Goal: Navigation & Orientation: Find specific page/section

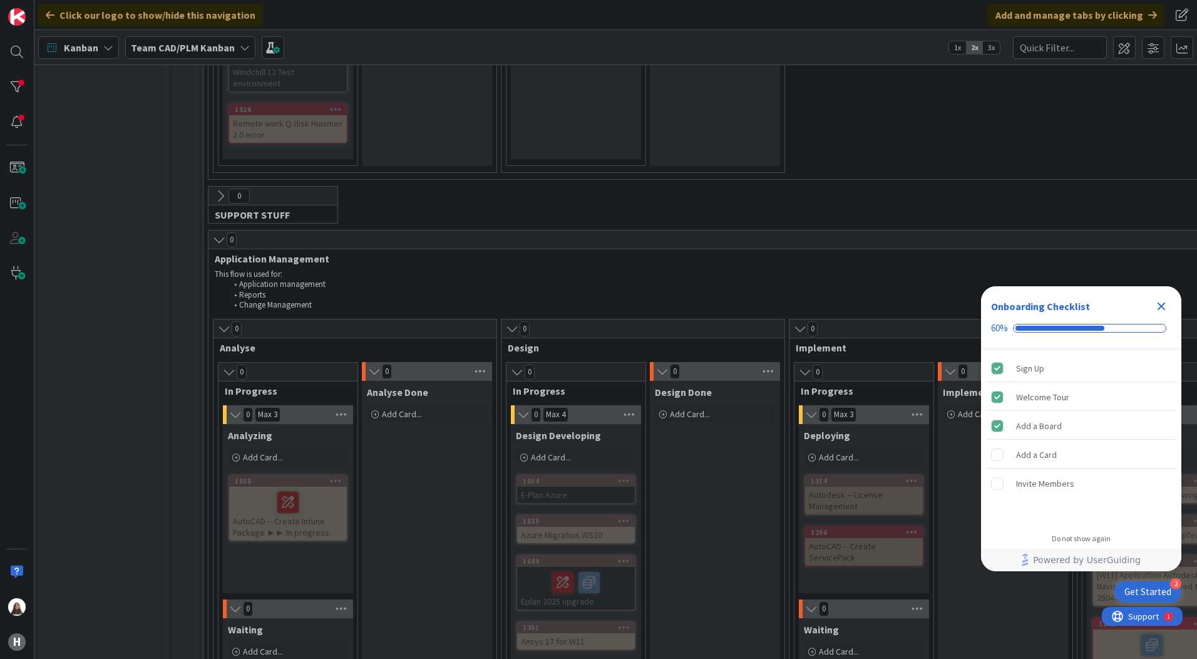
scroll to position [501, 0]
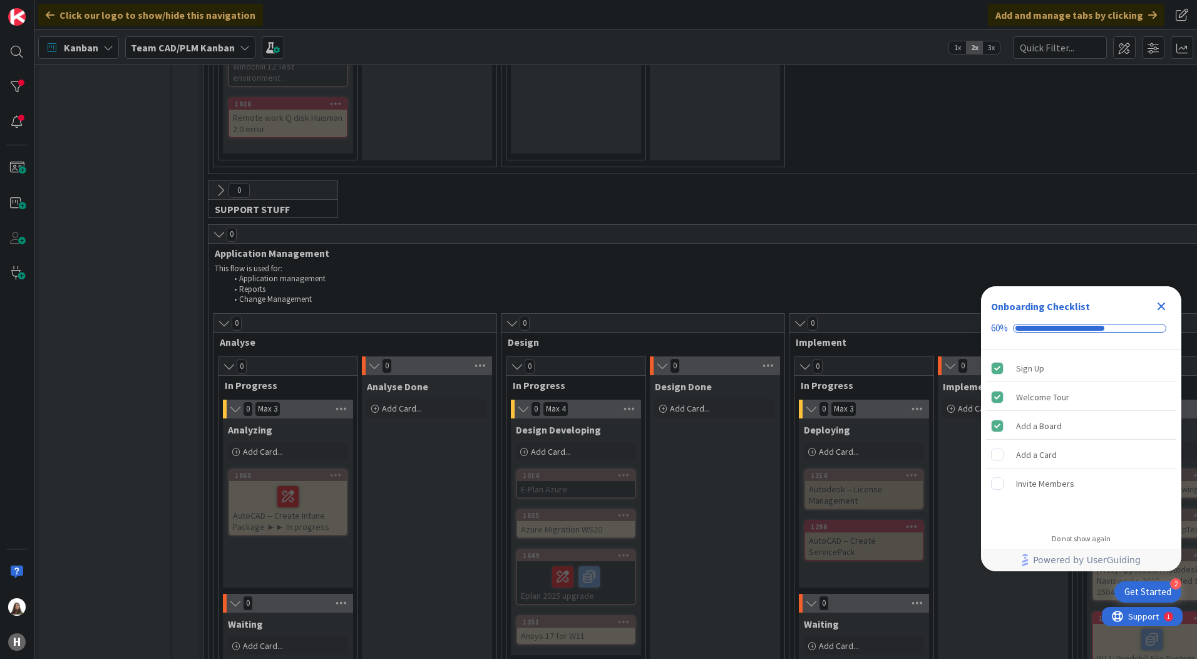
click at [240, 49] on icon at bounding box center [245, 48] width 10 height 10
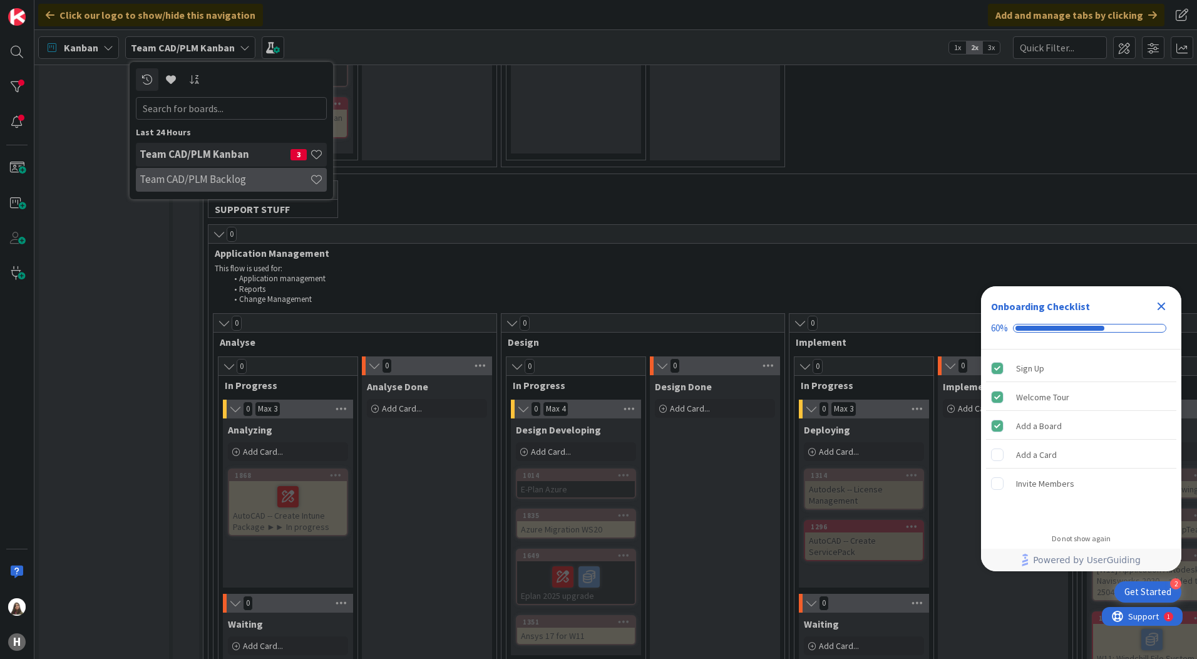
click at [217, 178] on h4 "Team CAD/PLM Backlog" at bounding box center [225, 179] width 170 height 13
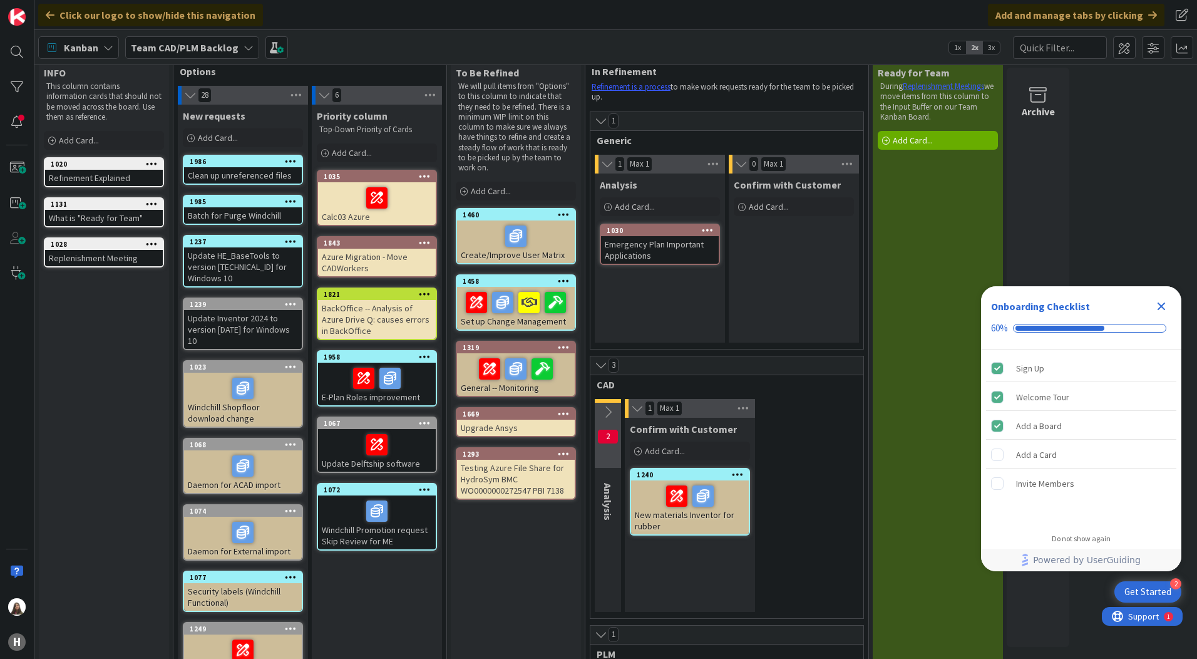
scroll to position [63, 0]
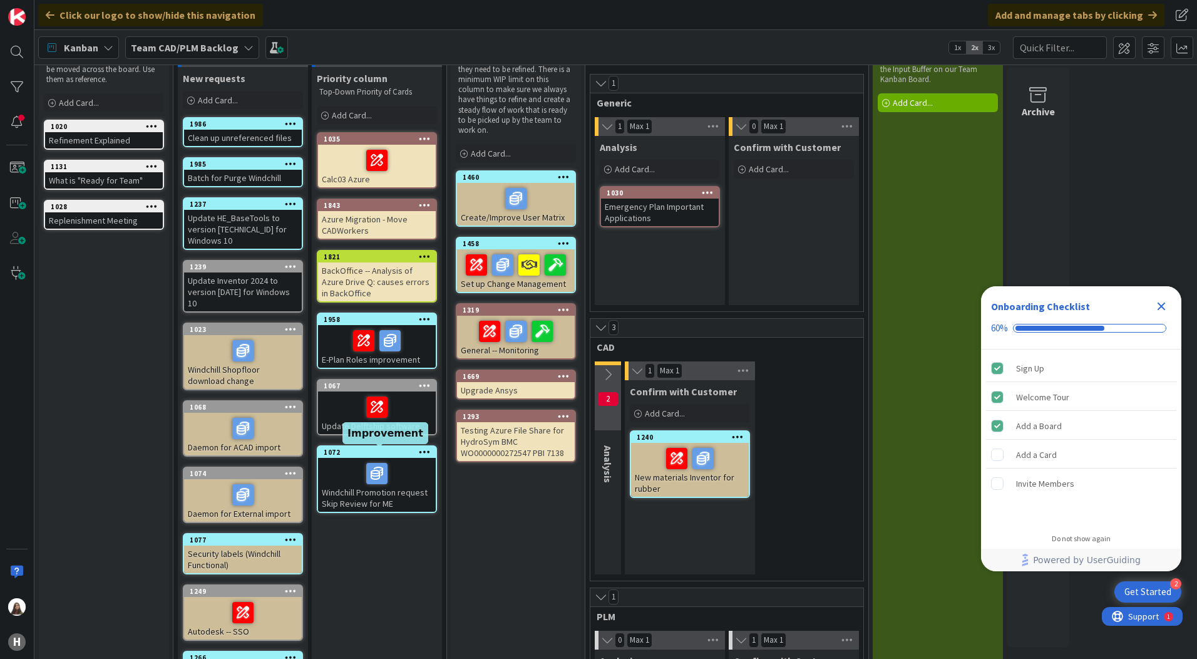
click at [368, 454] on div "1072" at bounding box center [380, 452] width 112 height 9
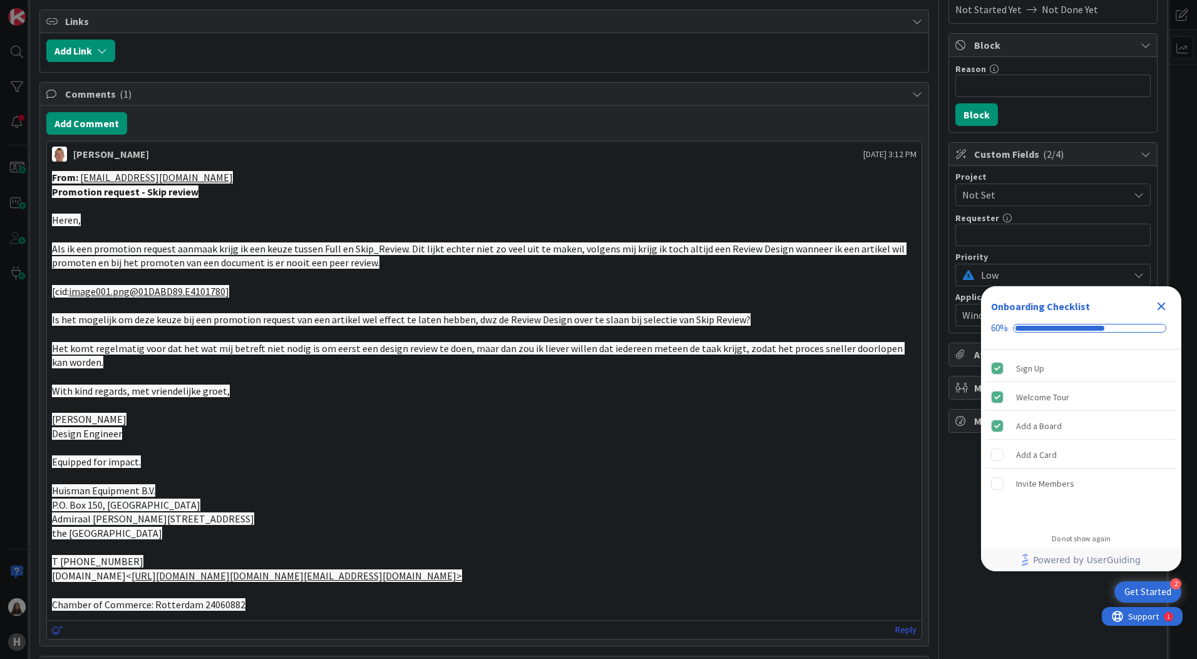
scroll to position [63, 0]
